Goal: Information Seeking & Learning: Learn about a topic

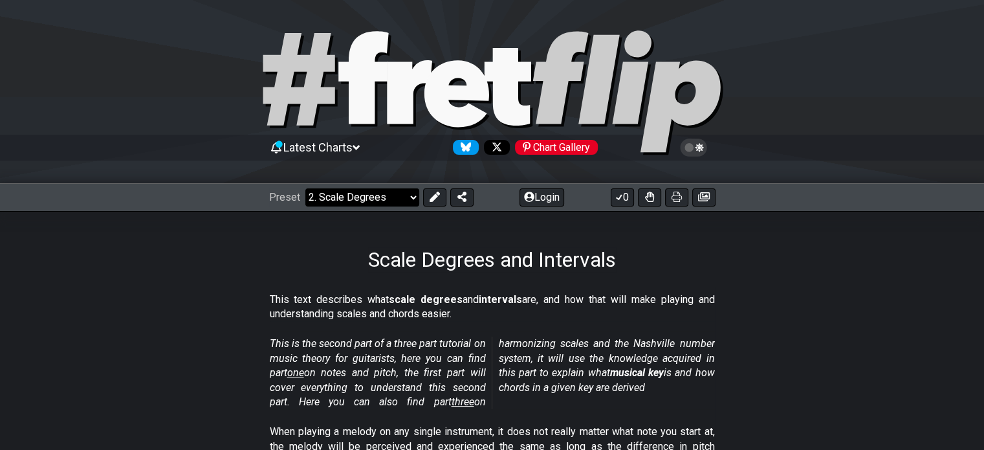
click at [412, 197] on select "Welcome to #fretflip! Initial Preset Custom Preset Minor Pentatonic Major Penta…" at bounding box center [363, 197] width 114 height 18
click at [306, 188] on select "Welcome to #fretflip! Initial Preset Custom Preset Minor Pentatonic Major Penta…" at bounding box center [363, 197] width 114 height 18
select select "/user-defined"
select select "A"
select select "C"
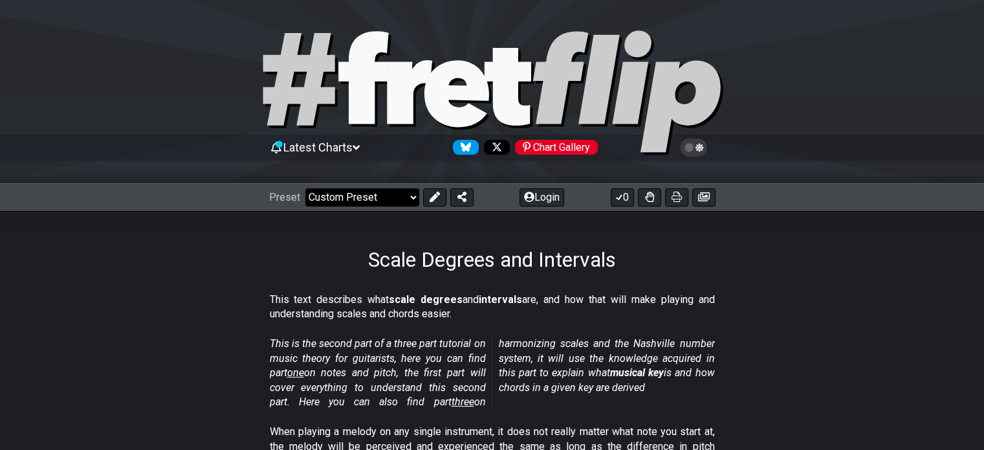
select select "C"
select select "A"
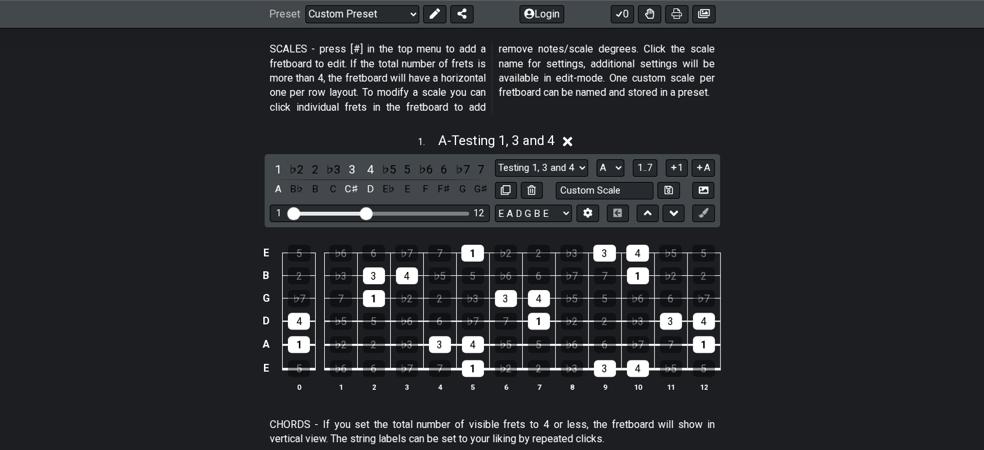
scroll to position [388, 0]
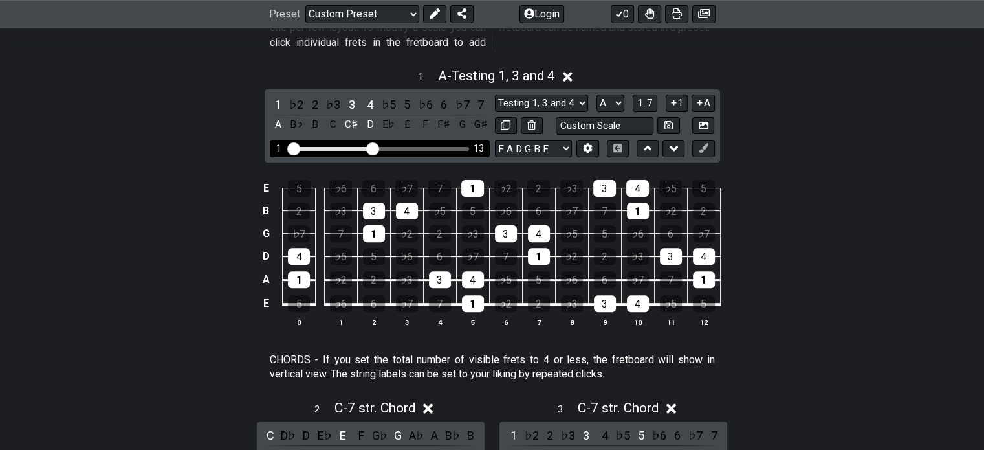
click at [373, 148] on input "Visible fret range" at bounding box center [380, 148] width 184 height 0
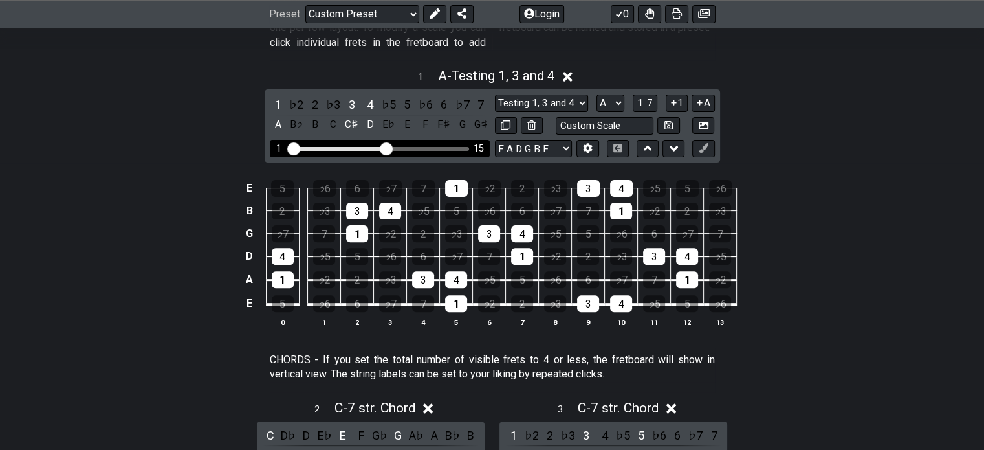
drag, startPoint x: 373, startPoint y: 146, endPoint x: 383, endPoint y: 146, distance: 10.4
click at [383, 148] on input "Visible fret range" at bounding box center [380, 148] width 184 height 0
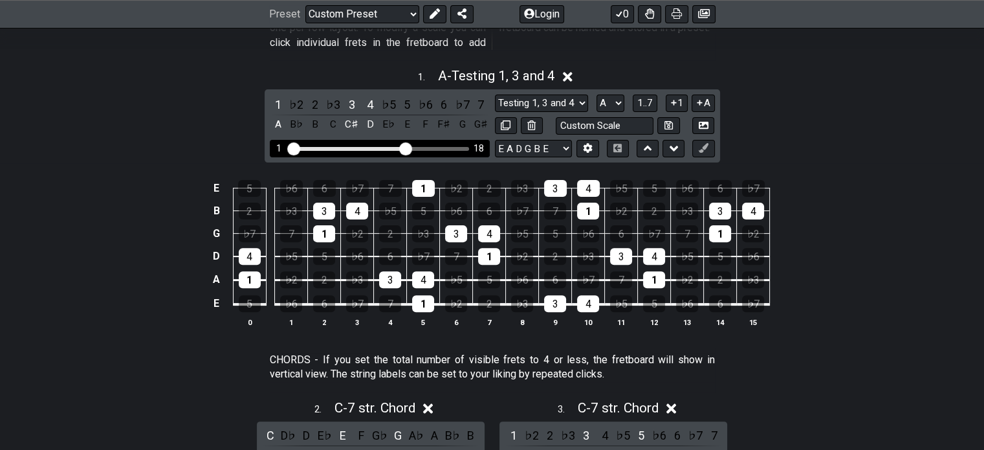
drag, startPoint x: 383, startPoint y: 147, endPoint x: 405, endPoint y: 154, distance: 23.7
click at [405, 148] on input "Visible fret range" at bounding box center [380, 148] width 184 height 0
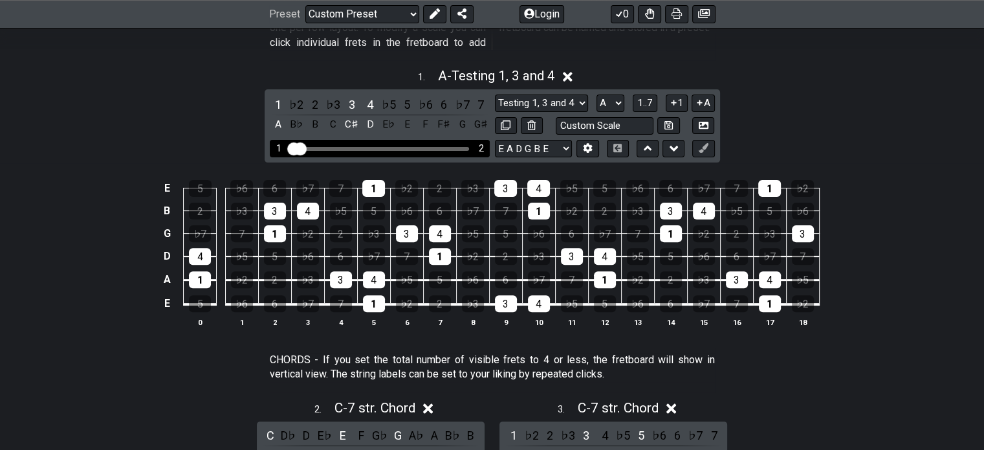
drag, startPoint x: 406, startPoint y: 144, endPoint x: 284, endPoint y: 144, distance: 123.0
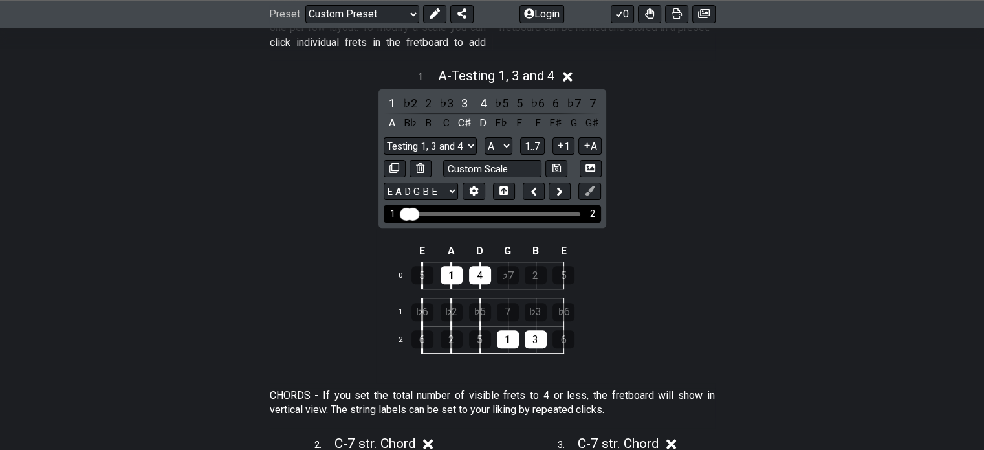
drag, startPoint x: 411, startPoint y: 214, endPoint x: 432, endPoint y: 217, distance: 21.7
click at [430, 213] on input "Visible fret range" at bounding box center [493, 213] width 184 height 0
drag, startPoint x: 406, startPoint y: 207, endPoint x: 425, endPoint y: 210, distance: 18.9
click at [425, 213] on input "Visible fret range" at bounding box center [493, 213] width 184 height 0
drag, startPoint x: 408, startPoint y: 211, endPoint x: 425, endPoint y: 211, distance: 16.8
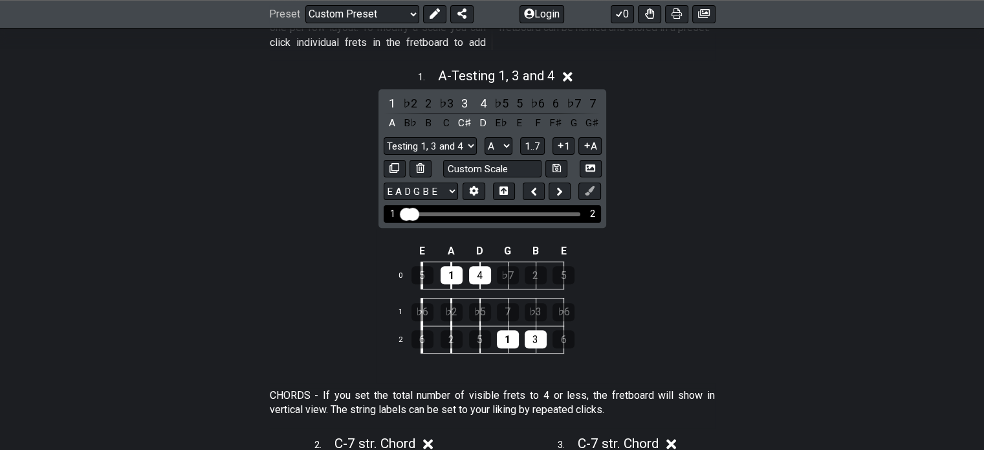
click at [422, 213] on input "Visible fret range" at bounding box center [493, 213] width 184 height 0
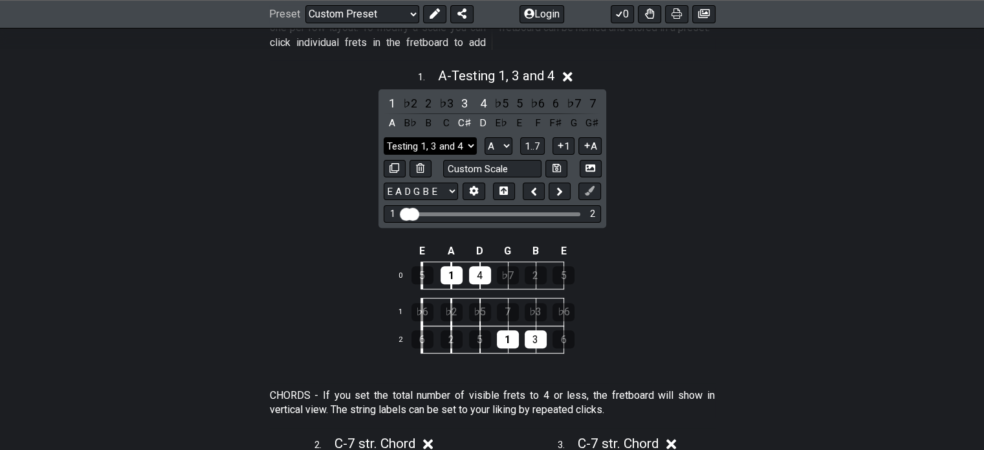
click at [437, 144] on select "Testing 1, 3 and 4 Testing 1, 3 and 4 Minor Pentatonic Major Pentatonic Minor B…" at bounding box center [430, 145] width 93 height 17
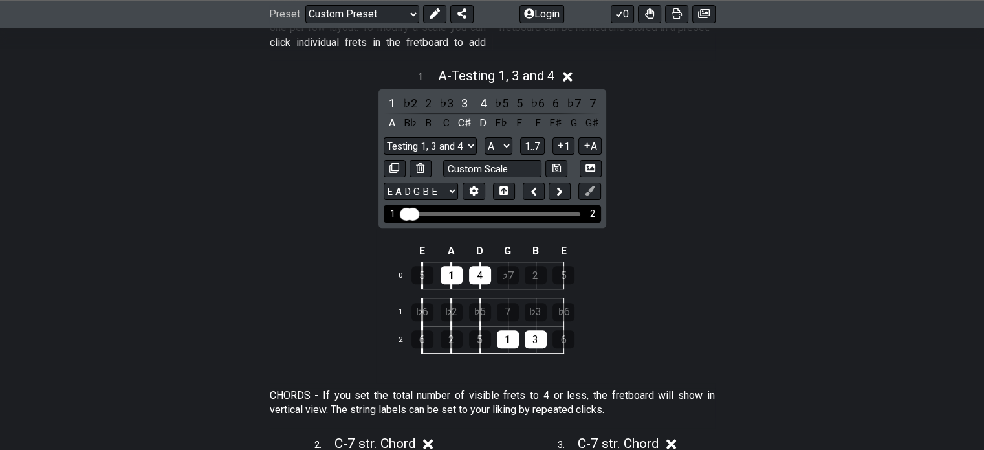
drag, startPoint x: 405, startPoint y: 212, endPoint x: 447, endPoint y: 216, distance: 42.3
click at [447, 213] on input "Visible fret range" at bounding box center [493, 213] width 184 height 0
drag, startPoint x: 416, startPoint y: 216, endPoint x: 482, endPoint y: 217, distance: 66.0
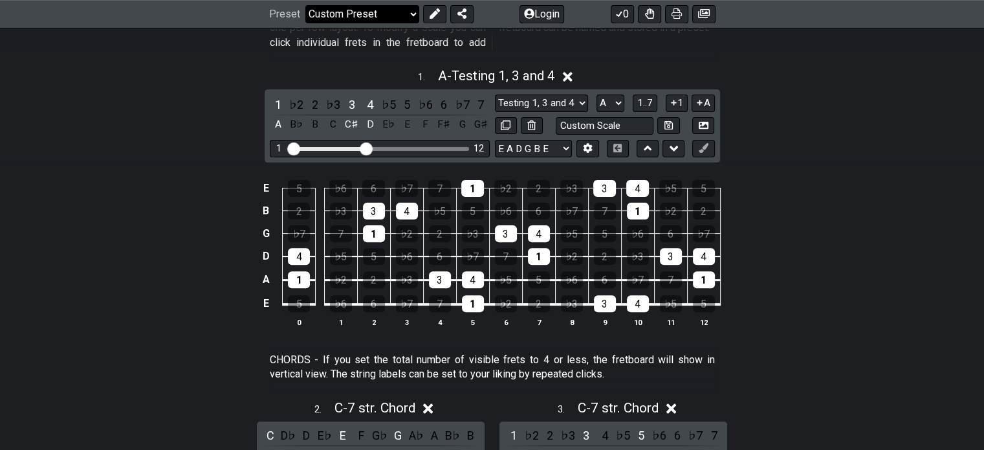
click at [409, 12] on select "Welcome to #fretflip! Initial Preset Custom Preset Minor Pentatonic Major Penta…" at bounding box center [363, 14] width 114 height 18
click at [306, 5] on select "Welcome to #fretflip! Initial Preset Custom Preset Minor Pentatonic Major Penta…" at bounding box center [363, 14] width 114 height 18
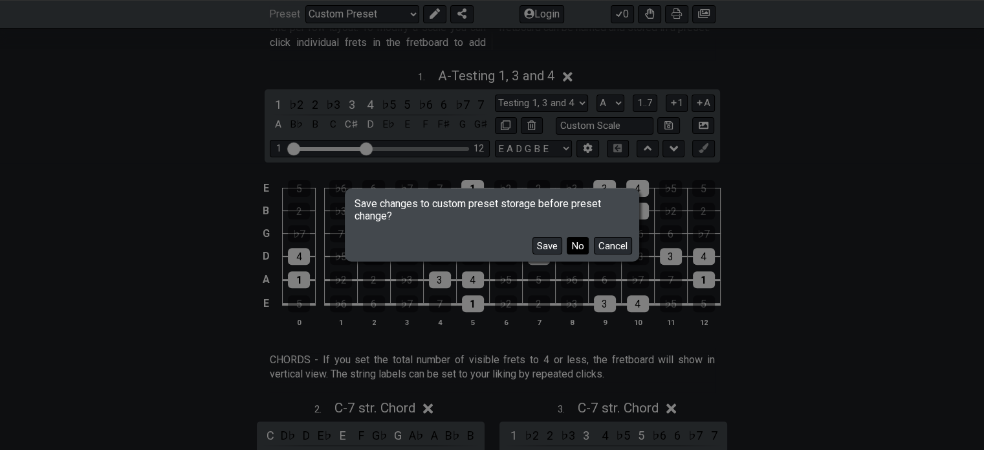
click at [577, 249] on button "No" at bounding box center [578, 245] width 22 height 17
select select "/the-7-modes"
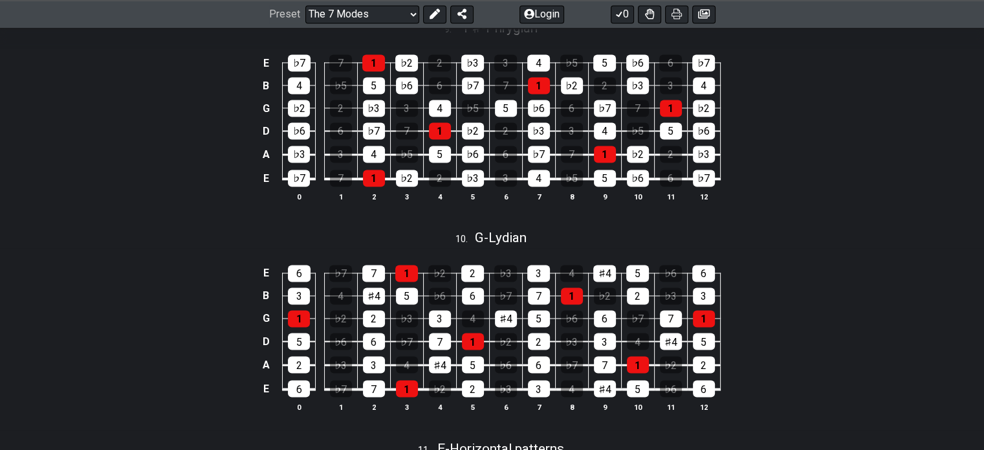
scroll to position [2136, 0]
